Goal: Information Seeking & Learning: Learn about a topic

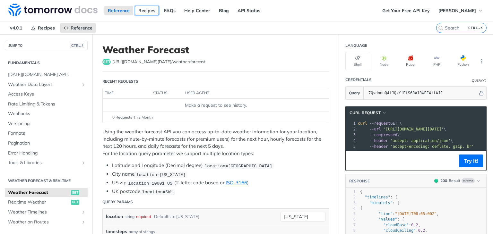
click at [148, 11] on link "Recipes" at bounding box center [147, 11] width 24 height 10
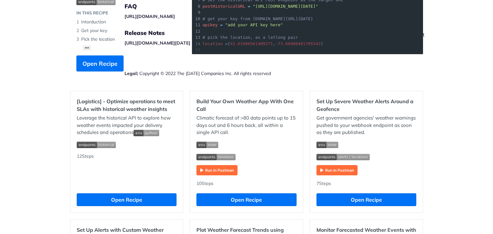
scroll to position [128, 0]
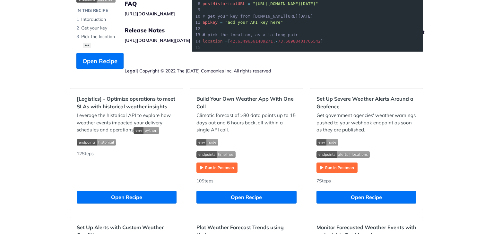
click at [211, 171] on img "Expand image" at bounding box center [216, 168] width 41 height 10
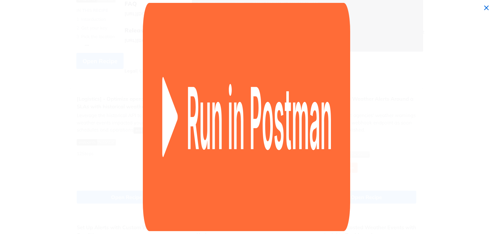
click at [216, 164] on img "Collapse image" at bounding box center [246, 117] width 207 height 228
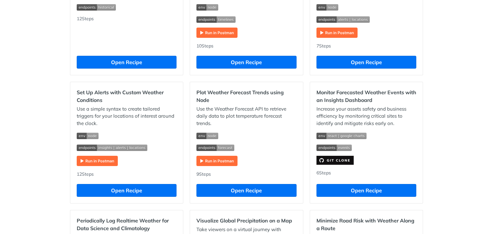
scroll to position [264, 0]
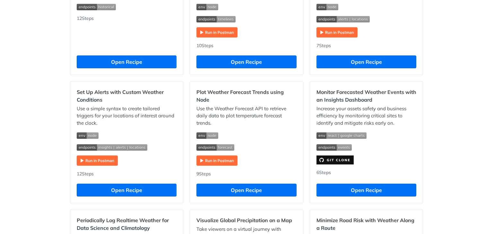
click at [95, 167] on div "Set Up Alerts with Custom Weather Conditions Use a simple syntax to create tail…" at bounding box center [126, 143] width 113 height 122
click at [96, 161] on img "Expand image" at bounding box center [97, 161] width 41 height 10
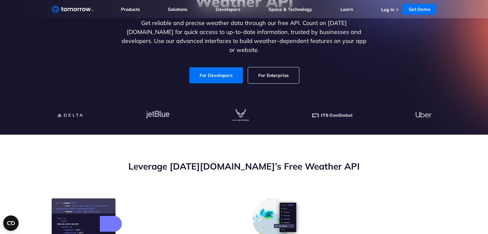
click at [273, 71] on link "For Enterprise" at bounding box center [273, 75] width 51 height 16
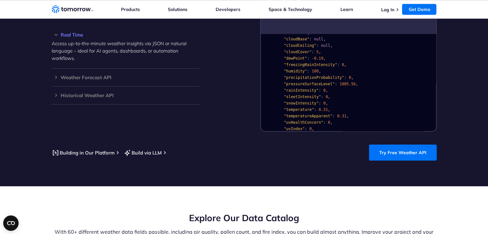
scroll to position [609, 0]
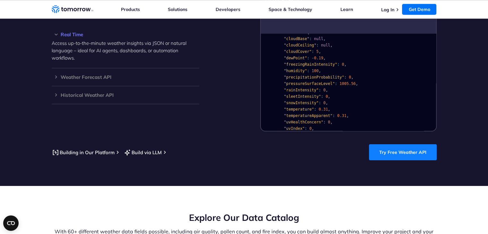
click at [410, 144] on link "Try Free Weather API" at bounding box center [403, 152] width 68 height 16
